Goal: Information Seeking & Learning: Check status

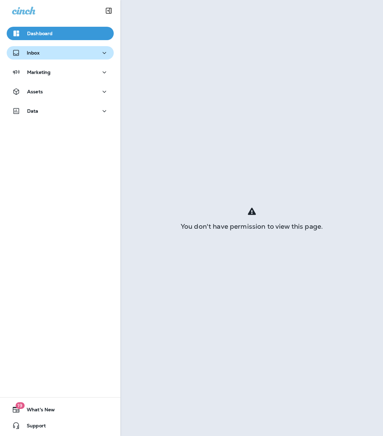
click at [44, 51] on div "Inbox" at bounding box center [60, 53] width 96 height 8
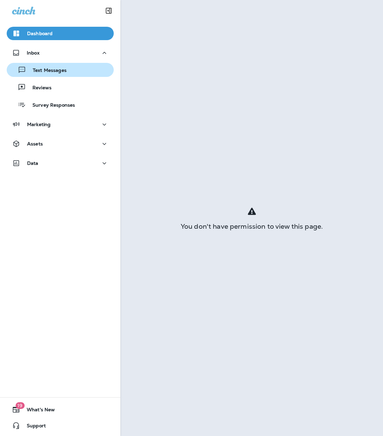
click at [43, 71] on p "Text Messages" at bounding box center [46, 71] width 41 height 6
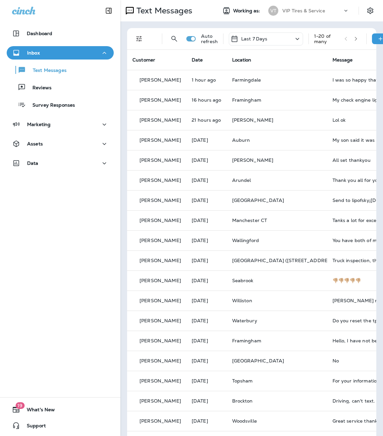
scroll to position [0, 24]
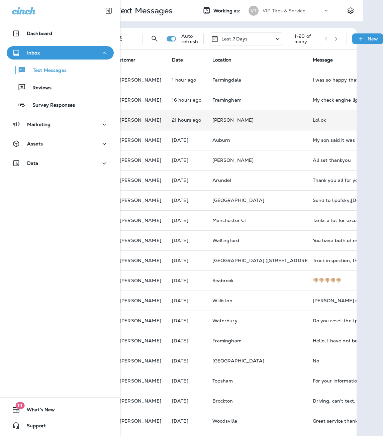
click at [312, 123] on td "Lol ok" at bounding box center [358, 120] width 100 height 20
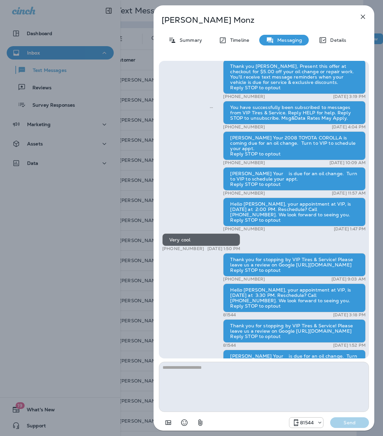
scroll to position [-1101, 0]
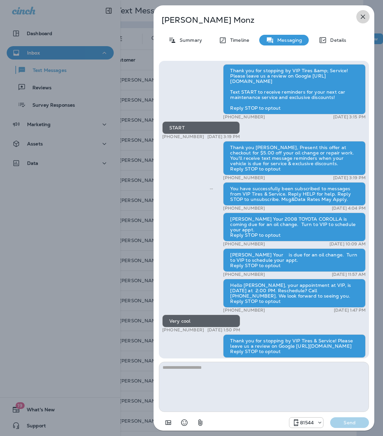
click at [365, 16] on icon "button" at bounding box center [363, 17] width 8 height 8
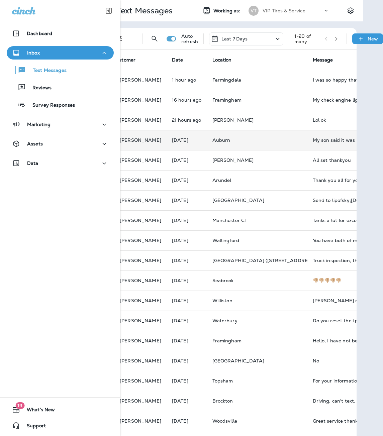
click at [308, 145] on td "My son said it was busy and he grabbed the keys and ran... but again, thank you…" at bounding box center [358, 140] width 100 height 20
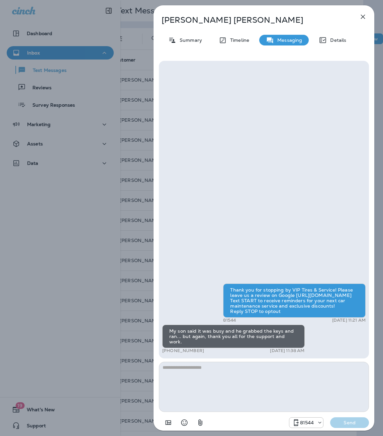
click at [364, 17] on icon "button" at bounding box center [363, 17] width 4 height 4
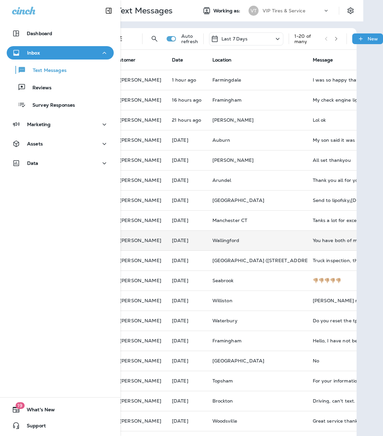
click at [308, 244] on td "You have both of my phone numbers." at bounding box center [358, 241] width 100 height 20
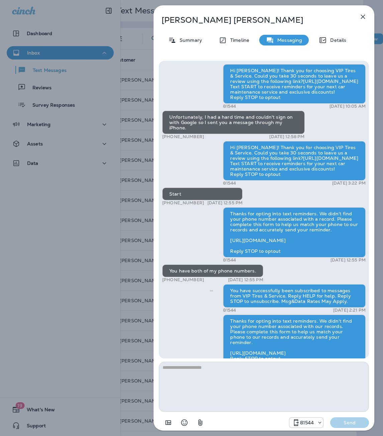
scroll to position [-33, 0]
click at [363, 19] on icon "button" at bounding box center [363, 17] width 8 height 8
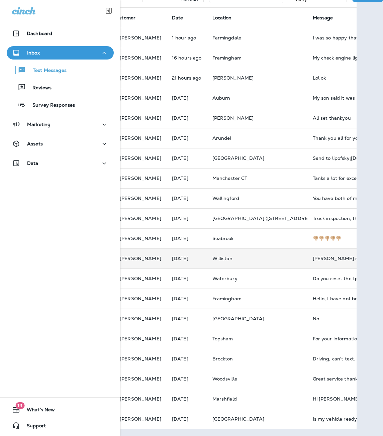
scroll to position [0, 24]
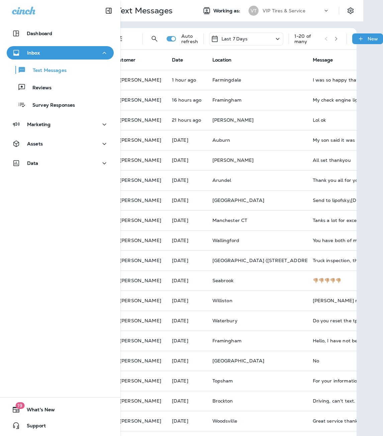
click at [334, 37] on icon "button" at bounding box center [336, 38] width 5 height 5
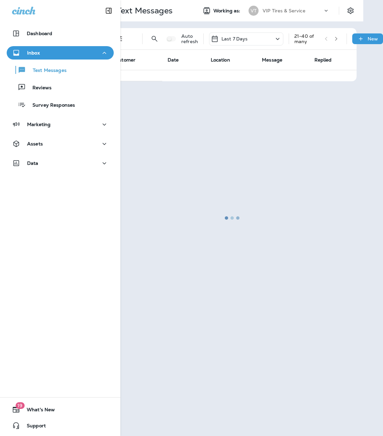
scroll to position [0, 19]
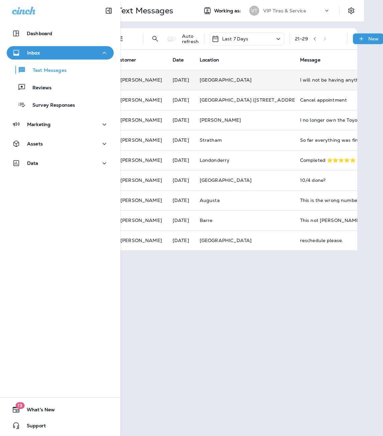
click at [318, 82] on div "I will not be having anything done by you because I was lied to about an inspec…" at bounding box center [345, 79] width 90 height 5
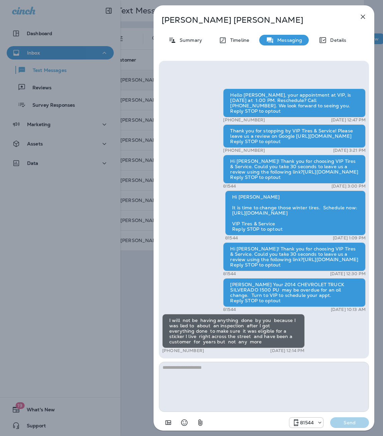
click at [362, 18] on icon "button" at bounding box center [363, 17] width 8 height 8
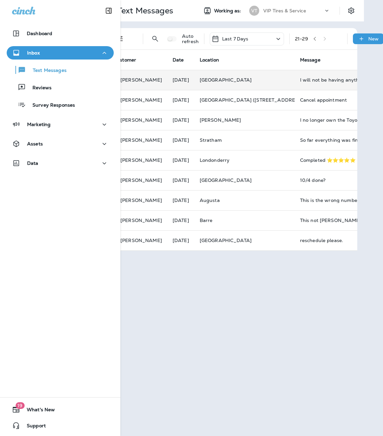
click at [327, 37] on div "21 - 29" at bounding box center [318, 39] width 47 height 10
click at [326, 38] on div "21 - 29" at bounding box center [318, 39] width 47 height 10
click at [44, 89] on p "Reviews" at bounding box center [39, 88] width 26 height 6
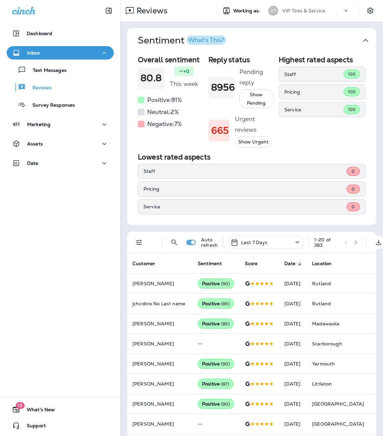
click at [355, 241] on icon "button" at bounding box center [356, 242] width 5 height 5
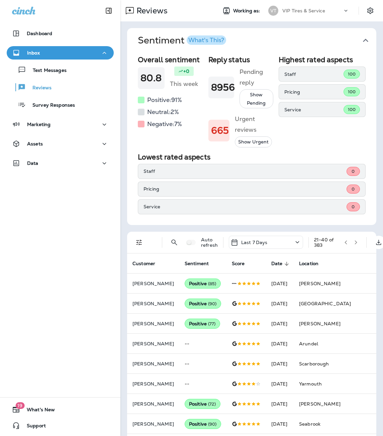
click at [165, 125] on h5 "Negative: 7 %" at bounding box center [164, 124] width 35 height 11
click at [140, 125] on div at bounding box center [141, 124] width 7 height 7
click at [253, 141] on button "Show Urgent" at bounding box center [253, 142] width 37 height 11
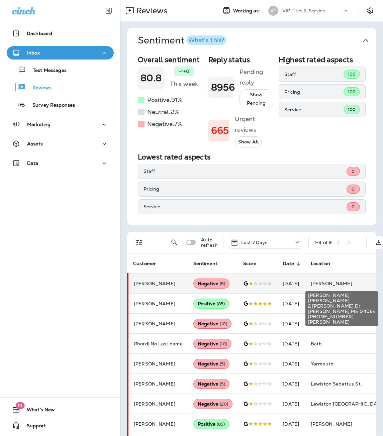
click at [333, 285] on span "[PERSON_NAME]" at bounding box center [332, 284] width 42 height 6
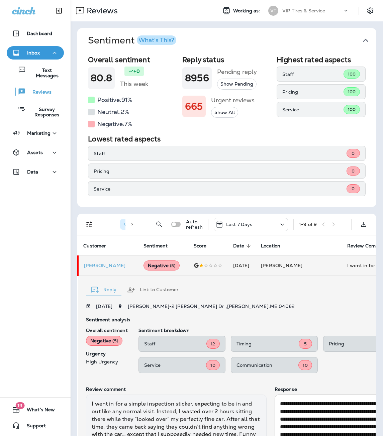
scroll to position [95, 0]
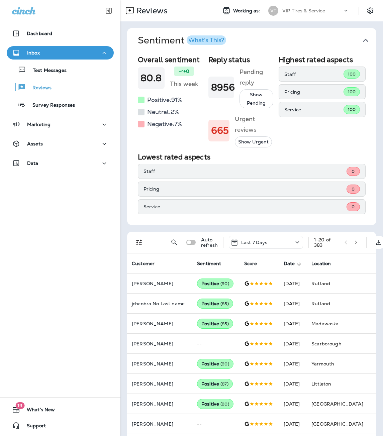
click at [248, 143] on button "Show Urgent" at bounding box center [253, 142] width 37 height 11
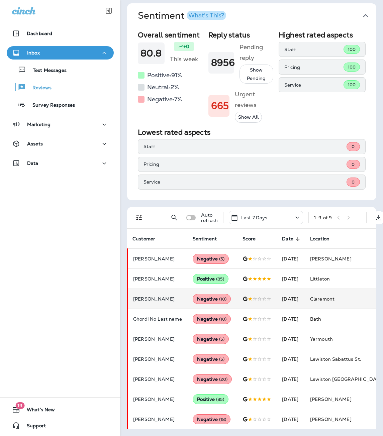
scroll to position [35, 0]
click at [277, 290] on td "[DATE]" at bounding box center [291, 299] width 28 height 20
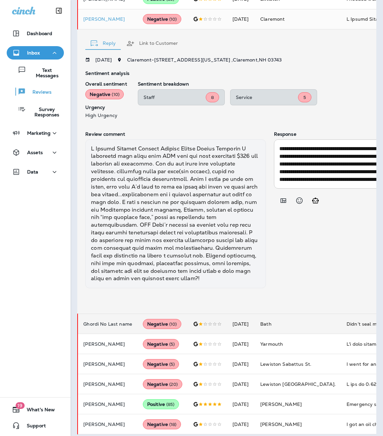
scroll to position [304, 0]
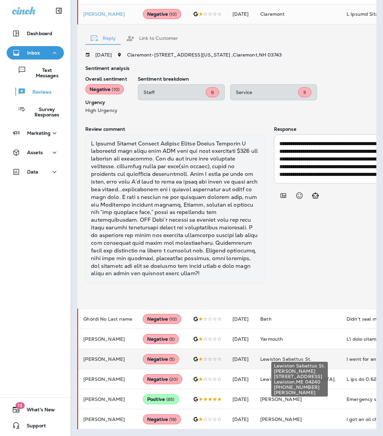
click at [297, 356] on span "Lewiston Sabattus St." at bounding box center [285, 359] width 51 height 6
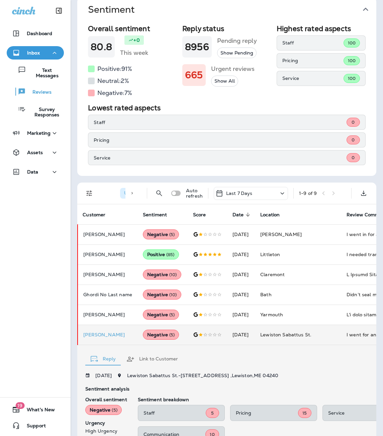
scroll to position [0, 0]
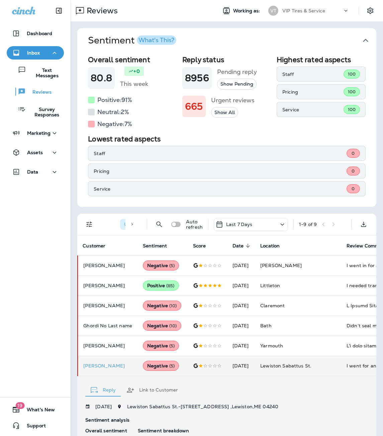
click at [331, 226] on div "1 - 9 of 9" at bounding box center [322, 225] width 47 height 10
click at [36, 112] on p "Survey Responses" at bounding box center [43, 112] width 35 height 11
